Goal: Navigation & Orientation: Find specific page/section

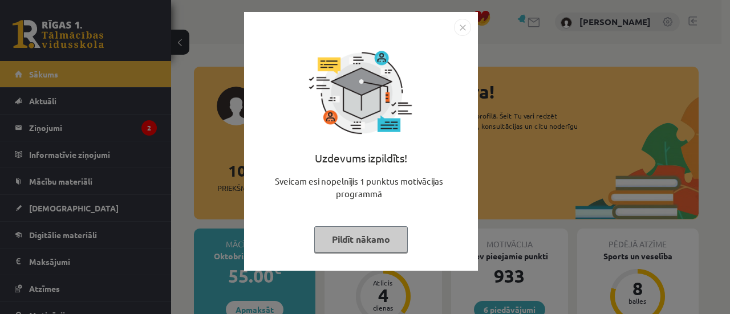
click at [348, 239] on button "Pildīt nākamo" at bounding box center [361, 240] width 94 height 26
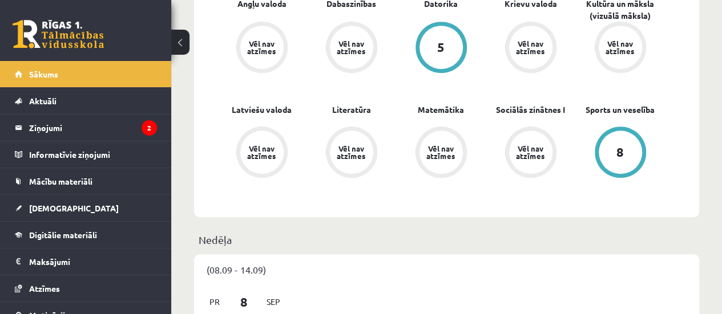
scroll to position [380, 0]
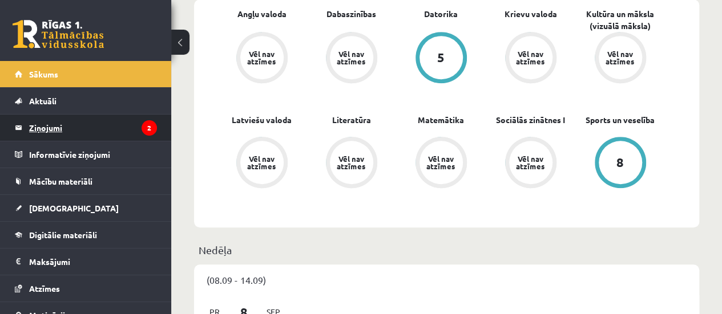
click at [126, 133] on legend "Ziņojumi 2" at bounding box center [93, 128] width 128 height 26
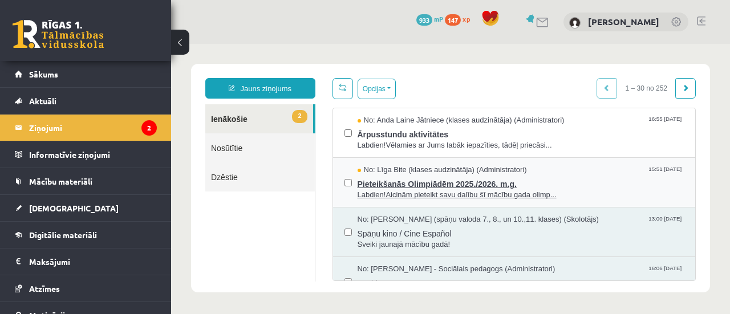
click at [422, 182] on span "Pieteikšanās Olimpiādēm 2025./2026. m.g." at bounding box center [521, 183] width 327 height 14
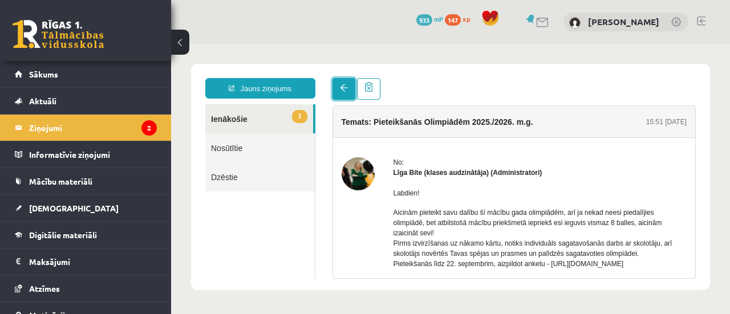
click at [337, 95] on link at bounding box center [344, 89] width 23 height 22
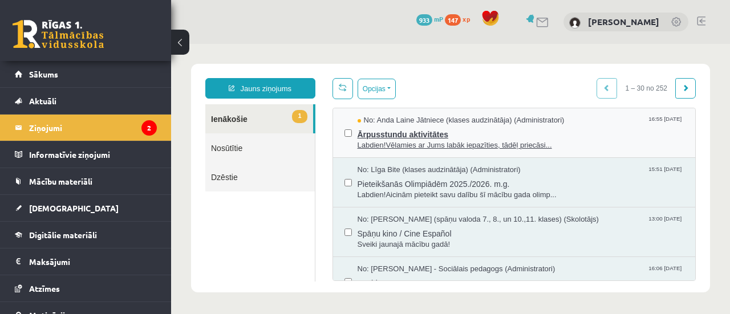
click at [362, 126] on span "Ārpusstundu aktivitātes" at bounding box center [521, 133] width 327 height 14
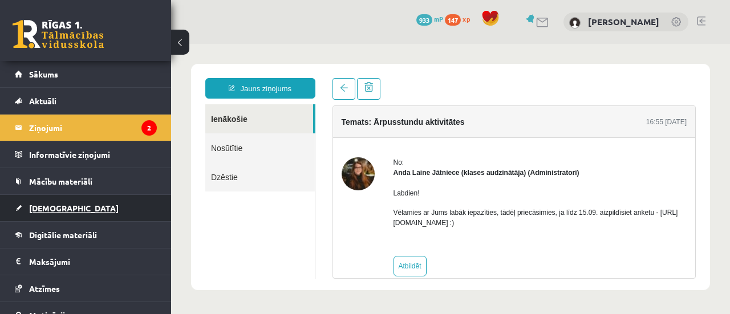
click at [34, 208] on span "[DEMOGRAPHIC_DATA]" at bounding box center [74, 208] width 90 height 10
